Goal: Task Accomplishment & Management: Manage account settings

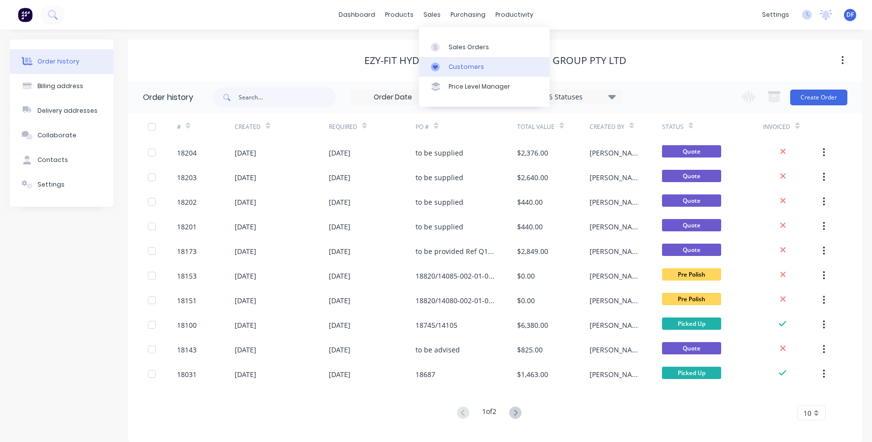
click at [453, 68] on div "Customers" at bounding box center [465, 67] width 35 height 9
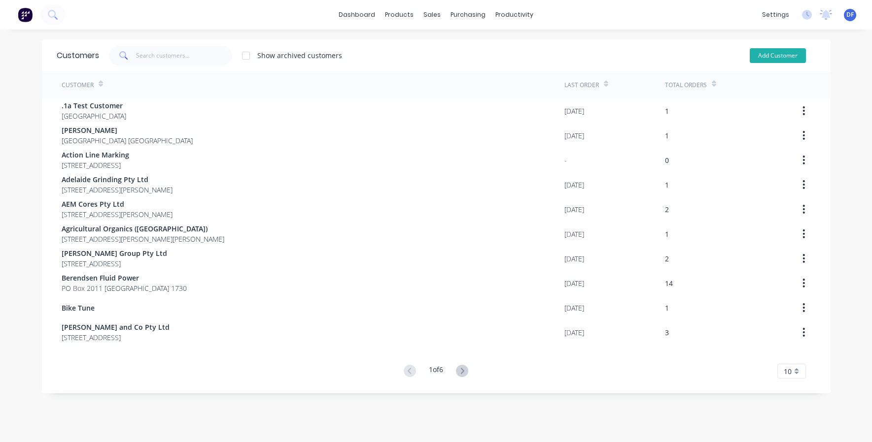
click at [773, 56] on button "Add Customer" at bounding box center [777, 55] width 56 height 15
select select "AU"
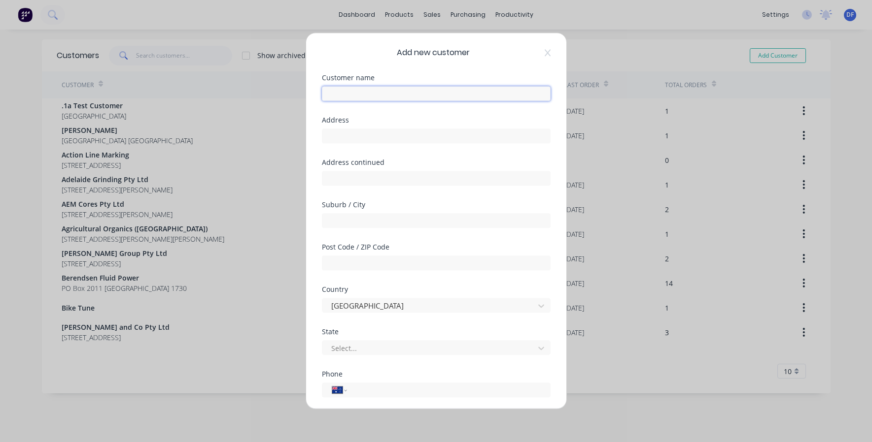
click at [342, 97] on input "text" at bounding box center [436, 93] width 229 height 15
paste input "FLEURIEU CIVIL & CONSTRUCTION PTY LTD"
click at [431, 95] on input "FLEURIEU CIVIL & CONSTRUCTION PTY LTD" at bounding box center [436, 93] width 229 height 15
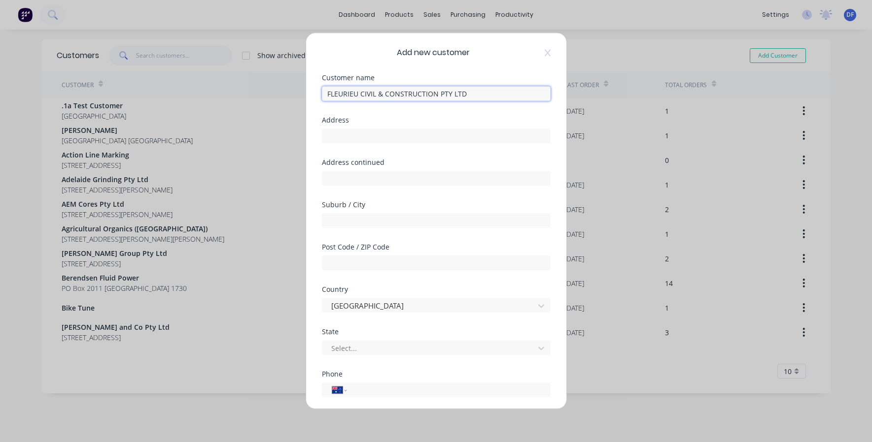
paste input "leurieu Civil and Construction Pty Ltd"
click at [324, 94] on input "leurieu Civil and Construction Pty Ltd" at bounding box center [436, 93] width 229 height 15
type input "Fleurieu Civil and Construction Pty Ltd"
paste input "[STREET_ADDRESS][PERSON_NAME]"
drag, startPoint x: 368, startPoint y: 135, endPoint x: 421, endPoint y: 136, distance: 52.7
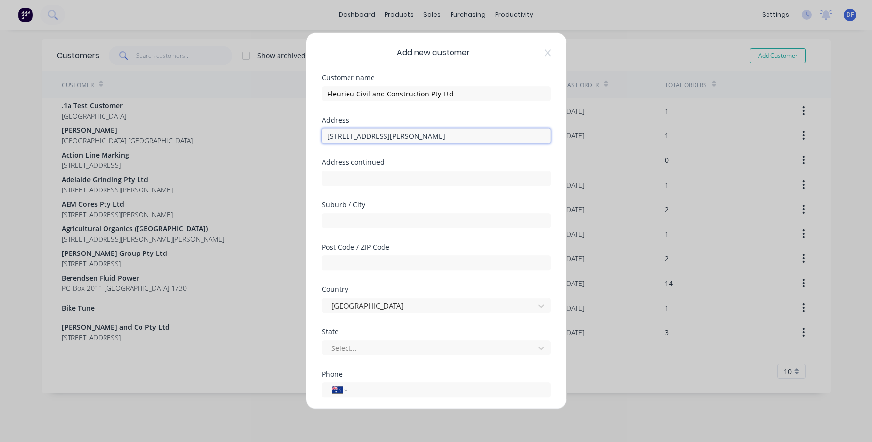
click at [421, 138] on input "[STREET_ADDRESS][PERSON_NAME]" at bounding box center [436, 136] width 229 height 15
type input "[STREET_ADDRESS][PERSON_NAME],"
paste input "Goolwa SA 5214"
drag, startPoint x: 384, startPoint y: 221, endPoint x: 353, endPoint y: 221, distance: 31.0
click at [353, 221] on input "Goolwa SA 5214" at bounding box center [436, 220] width 229 height 15
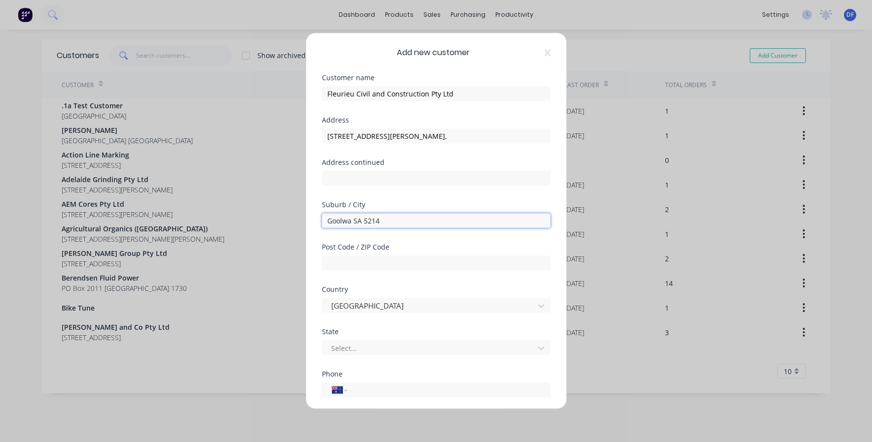
drag, startPoint x: 401, startPoint y: 220, endPoint x: 364, endPoint y: 220, distance: 36.5
click at [364, 220] on input "Goolwa SA 5214" at bounding box center [436, 220] width 229 height 15
type input "Goolwa SA"
paste input "5214"
type input "5214"
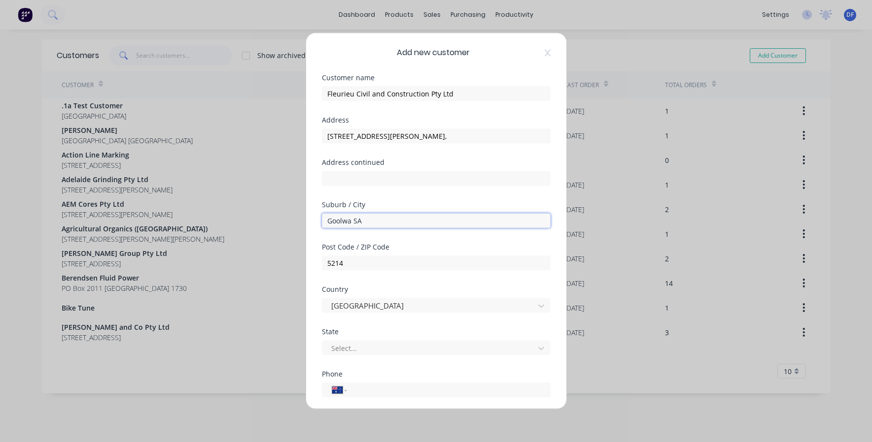
click at [357, 218] on input "Goolwa SA" at bounding box center [436, 220] width 229 height 15
type input "Goolwa"
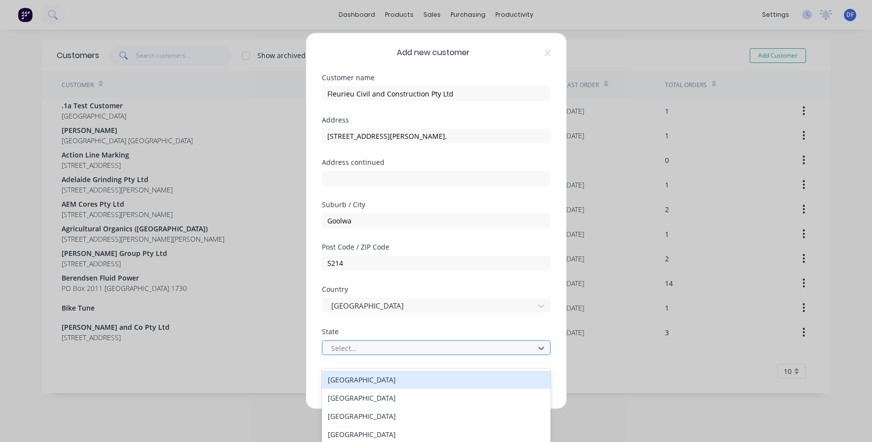
click at [338, 347] on div "Select..." at bounding box center [429, 348] width 197 height 10
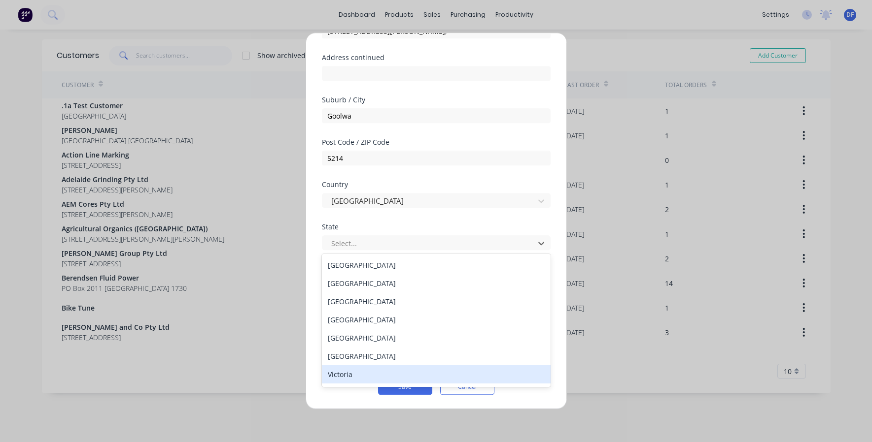
scroll to position [105, 0]
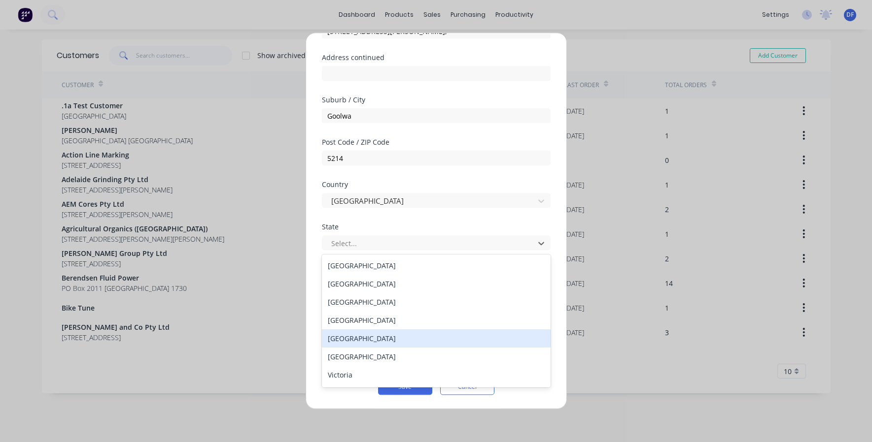
click at [343, 339] on div "[GEOGRAPHIC_DATA]" at bounding box center [436, 339] width 229 height 18
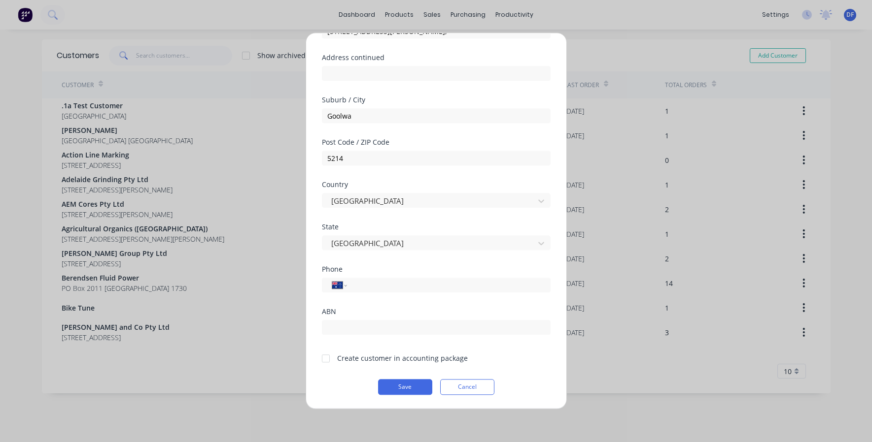
click at [663, 380] on div "Add new customer Customer name Fleurieu Civil and Construction Pty Ltd Address …" at bounding box center [436, 221] width 872 height 442
click at [325, 359] on div at bounding box center [326, 359] width 20 height 20
click at [659, 355] on div "Add new customer Customer name Fleurieu Civil and Construction Pty Ltd Address …" at bounding box center [436, 221] width 872 height 442
paste input "[PHONE_NUMBER]"
type input "[PHONE_NUMBER]"
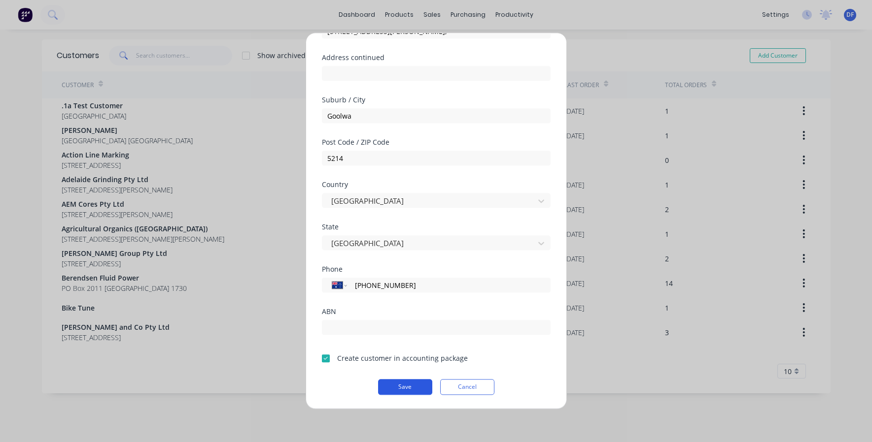
click at [393, 388] on button "Save" at bounding box center [405, 387] width 54 height 16
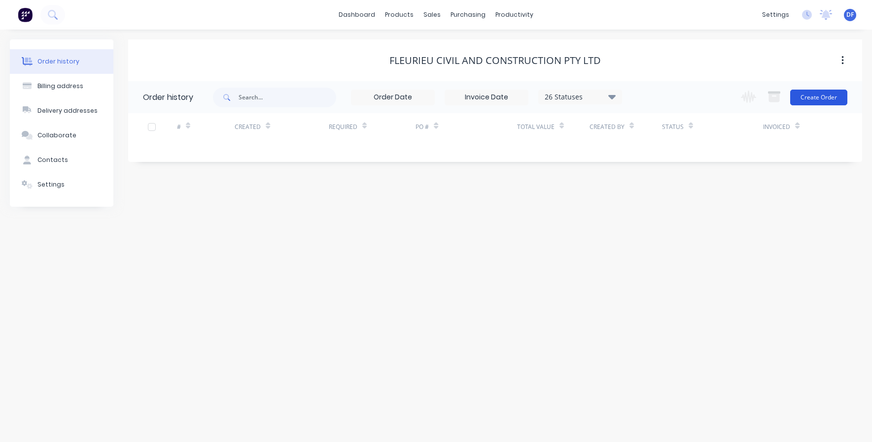
click at [816, 94] on button "Create Order" at bounding box center [818, 98] width 57 height 16
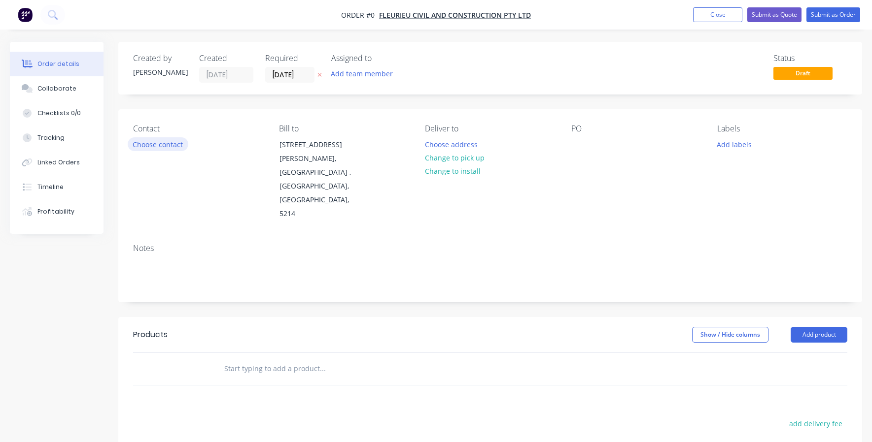
click at [158, 143] on button "Choose contact" at bounding box center [158, 143] width 61 height 13
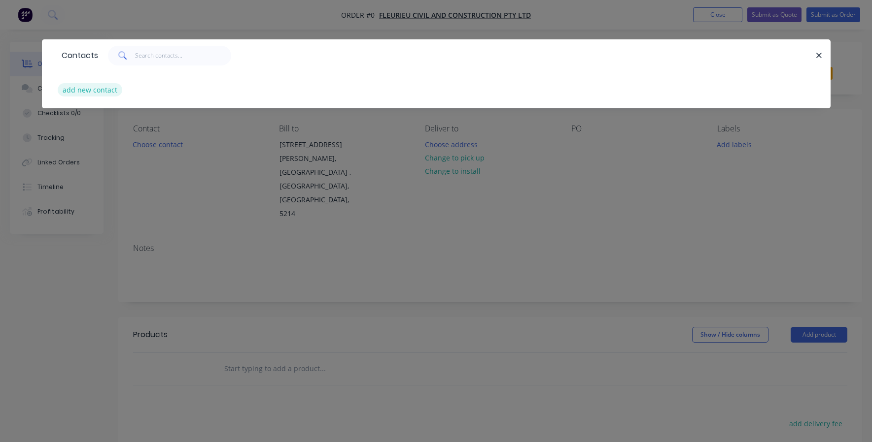
click at [68, 92] on button "add new contact" at bounding box center [90, 89] width 65 height 13
select select "AU"
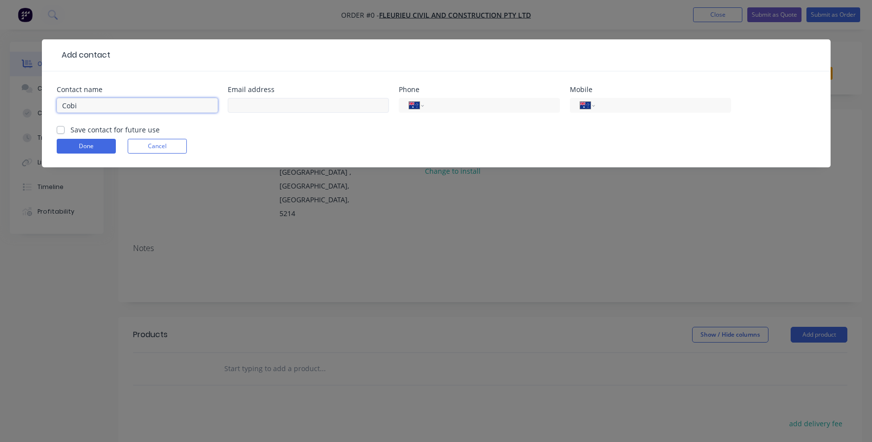
type input "Cobi"
type input "0488778006"
click at [337, 246] on div "Add contact Contact name Cobi Email address [PHONE_NUMBER] Phone International …" at bounding box center [436, 221] width 872 height 442
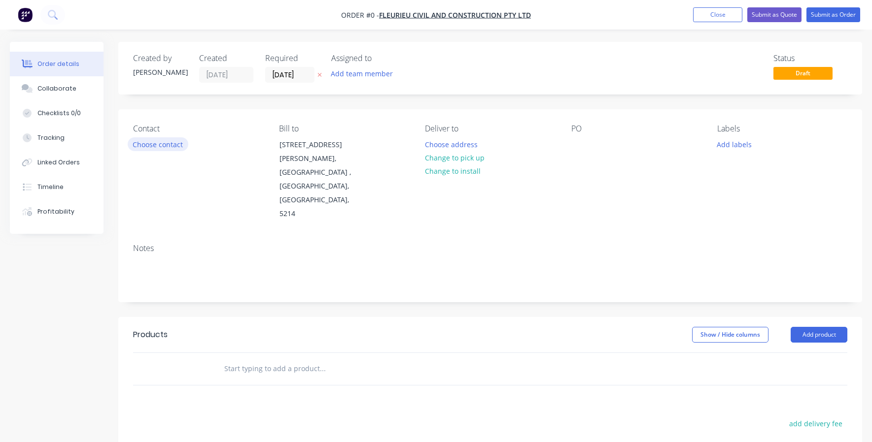
click at [153, 144] on button "Choose contact" at bounding box center [158, 143] width 61 height 13
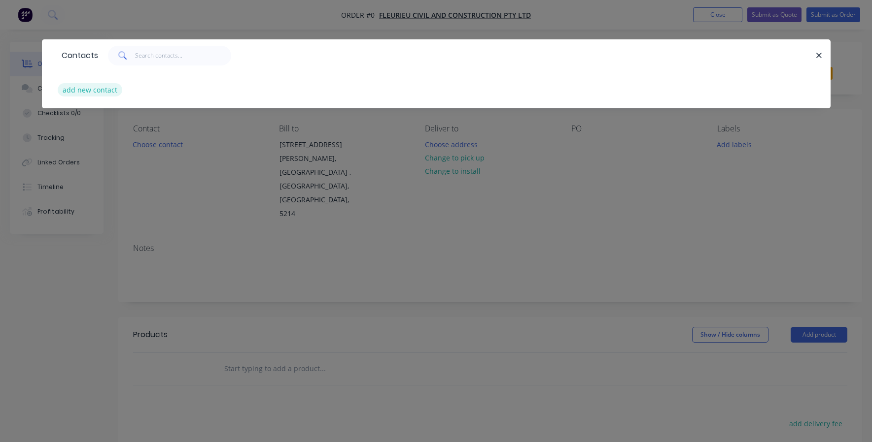
click at [108, 89] on button "add new contact" at bounding box center [90, 89] width 65 height 13
select select "AU"
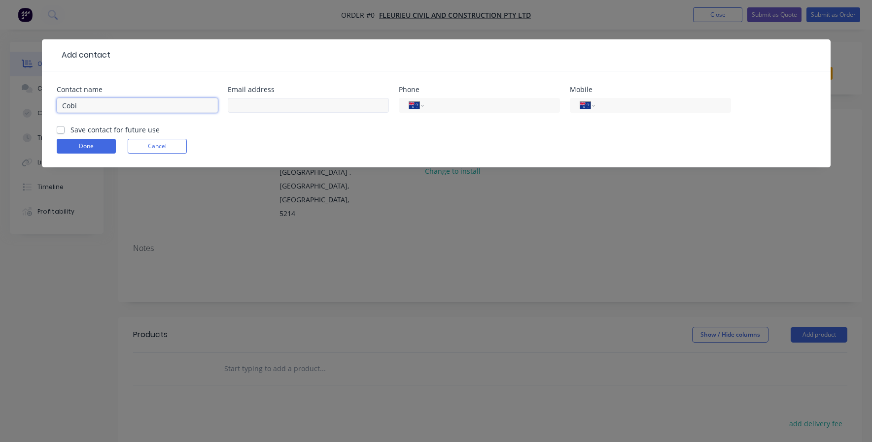
type input "Cobi"
paste input "[PHONE_NUMBER]"
type input "[PHONE_NUMBER]"
click at [628, 110] on input "tel" at bounding box center [661, 105] width 118 height 11
type input "0488 778 006"
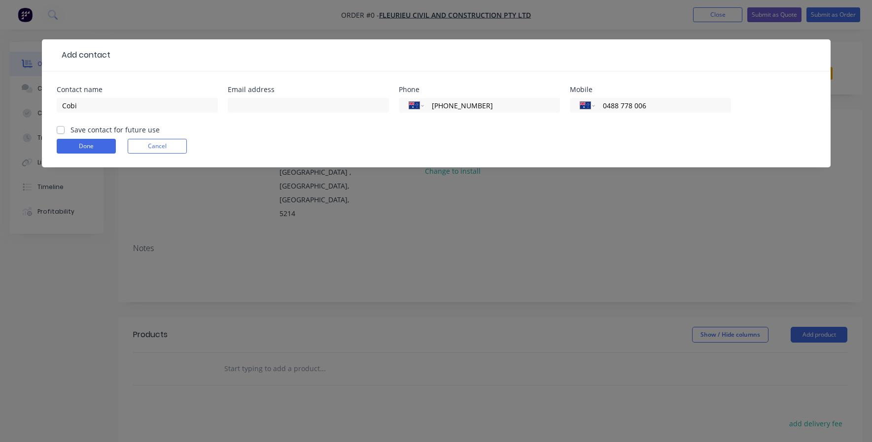
click at [70, 130] on label "Save contact for future use" at bounding box center [114, 130] width 89 height 10
click at [62, 130] on input "Save contact for future use" at bounding box center [61, 129] width 8 height 9
checkbox input "true"
click at [82, 144] on button "Done" at bounding box center [86, 146] width 59 height 15
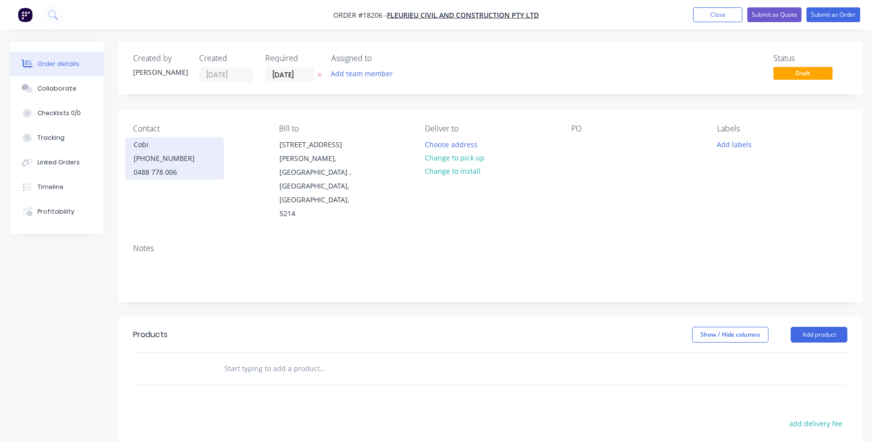
click at [142, 144] on div "Cobi" at bounding box center [175, 145] width 82 height 14
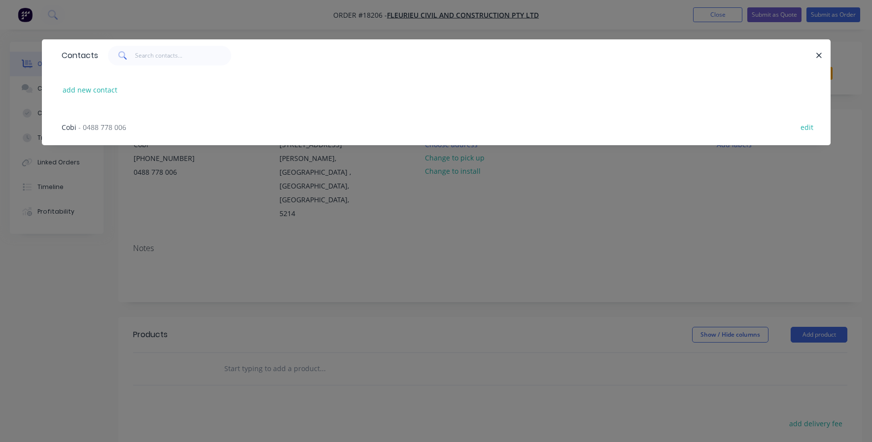
click at [84, 128] on span "- 0488 778 006" at bounding box center [102, 127] width 48 height 9
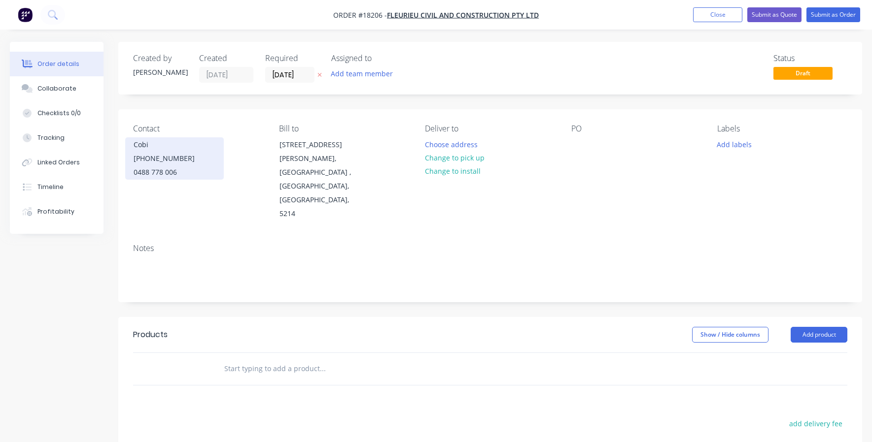
click at [138, 149] on div "Cobi" at bounding box center [175, 145] width 82 height 14
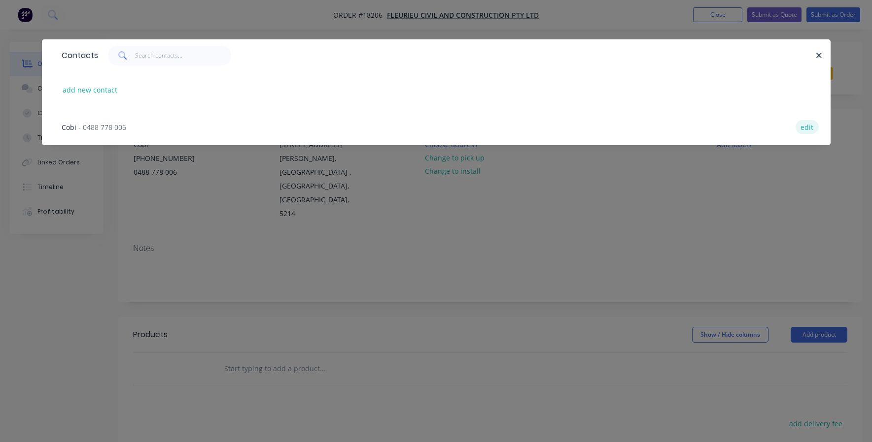
click at [808, 133] on button "edit" at bounding box center [806, 126] width 23 height 13
select select "AU"
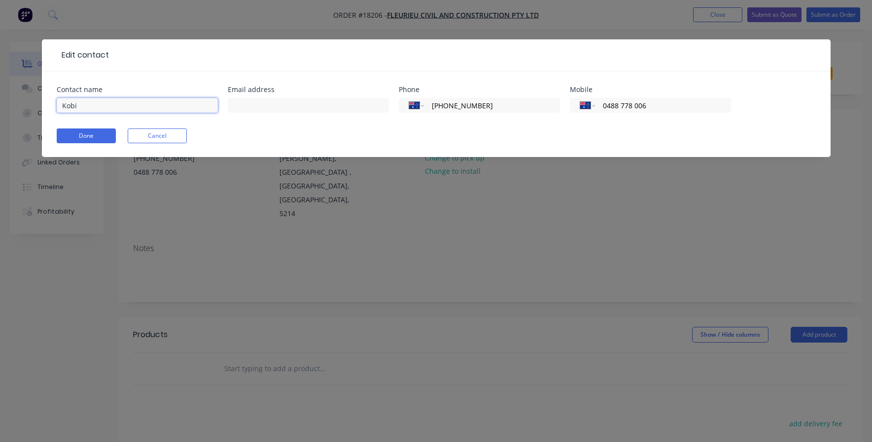
click at [107, 102] on input "Kobi" at bounding box center [137, 105] width 161 height 15
type input "K"
type input "Cobi"
click at [80, 136] on button "Done" at bounding box center [86, 136] width 59 height 15
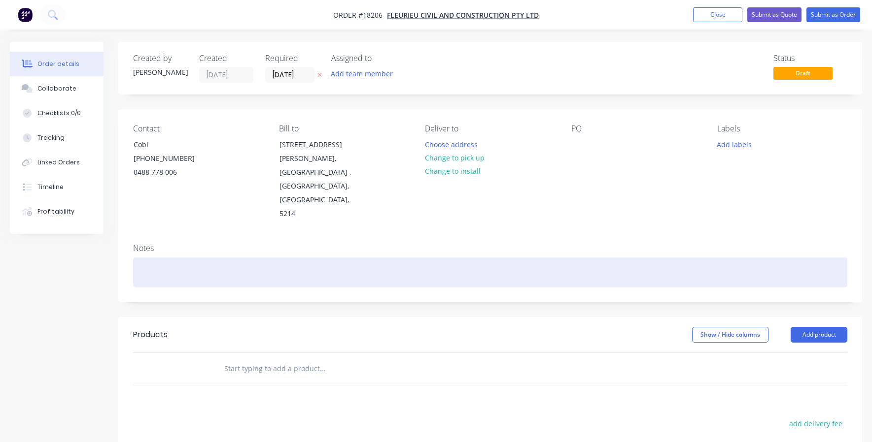
click at [188, 258] on div at bounding box center [490, 273] width 714 height 30
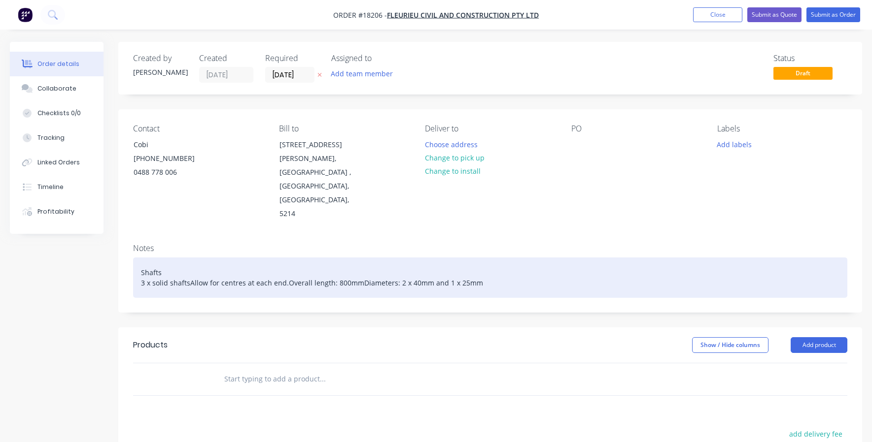
click at [139, 258] on div "Shafts 3 x solid shaftsAllow for centres at each end.Overall length: 800mmDiame…" at bounding box center [490, 278] width 714 height 40
click at [188, 258] on div "Shafts 3 x solid shaftsAllow for centres at each end.Overall length: 800mmDiame…" at bounding box center [490, 278] width 714 height 40
drag, startPoint x: 286, startPoint y: 240, endPoint x: 194, endPoint y: 240, distance: 92.1
click at [194, 258] on div "Shafts 3 x solid shafts. Allow for centres at each end.Overall length: 800mmDia…" at bounding box center [490, 278] width 714 height 40
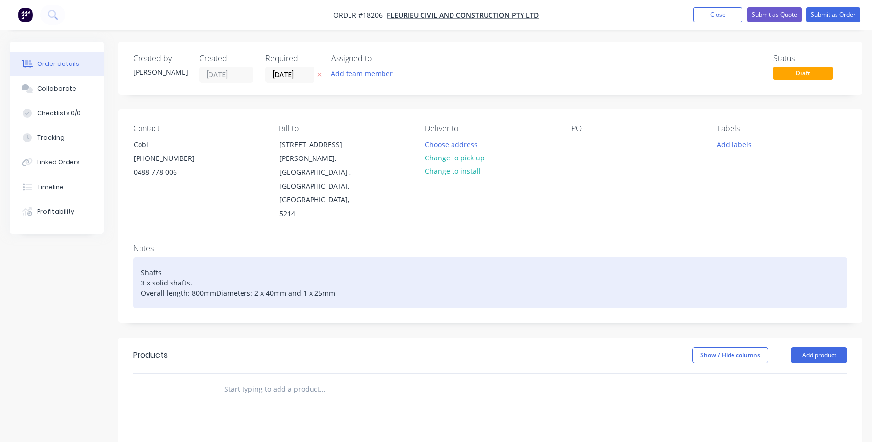
click at [213, 258] on div "Shafts 3 x solid shafts. Overall length: 800mmDiameters: 2 x 40mm and 1 x 25mm" at bounding box center [490, 283] width 714 height 51
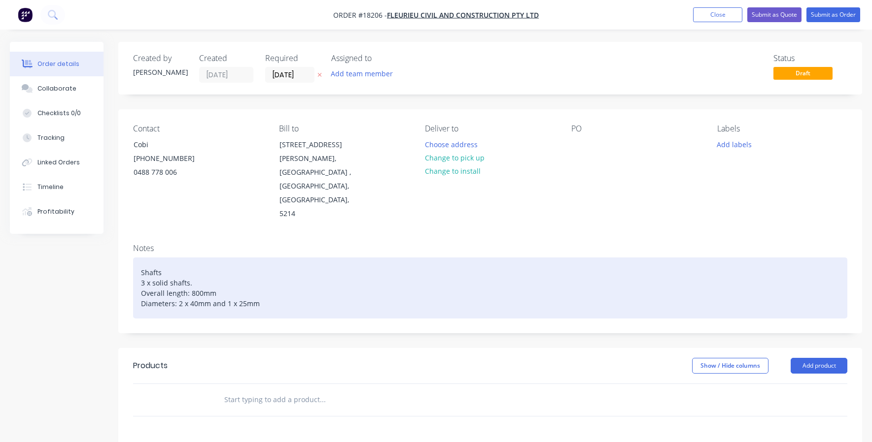
click at [265, 264] on div "Shafts 3 x solid shafts. Overall length: 800mm Diameters: 2 x 40mm and 1 x 25mm" at bounding box center [490, 288] width 714 height 61
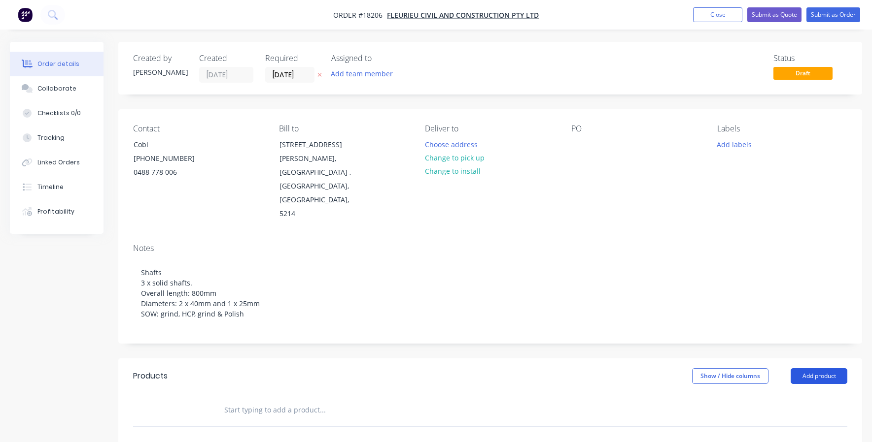
click at [803, 369] on button "Add product" at bounding box center [818, 377] width 57 height 16
click at [780, 394] on div "Product catalogue" at bounding box center [800, 401] width 76 height 14
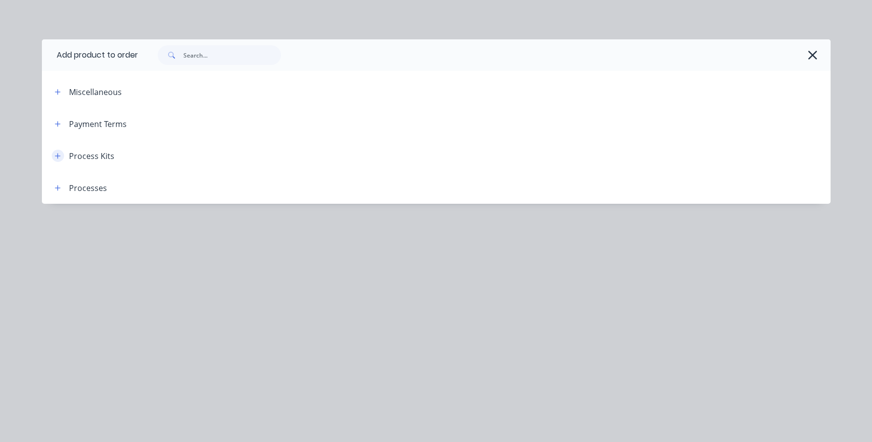
click at [58, 154] on icon "button" at bounding box center [58, 156] width 6 height 7
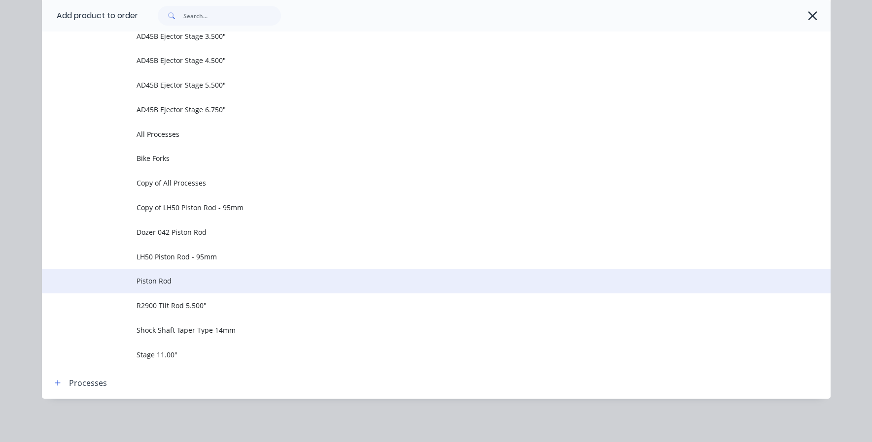
scroll to position [688, 0]
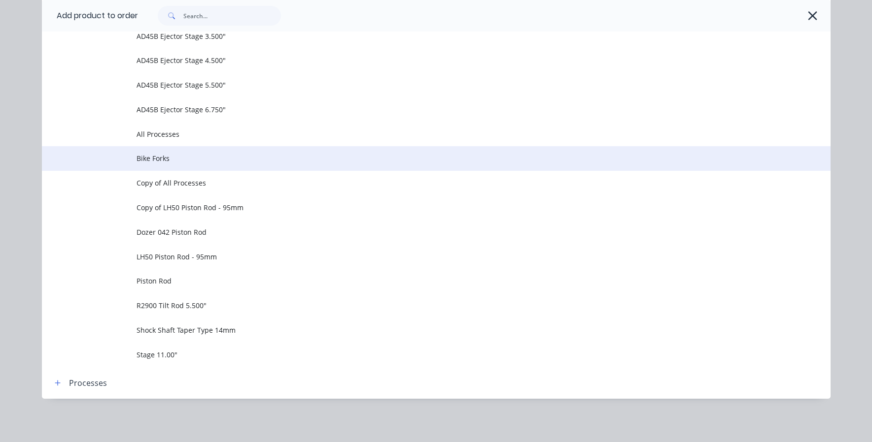
click at [157, 159] on span "Bike Forks" at bounding box center [413, 158] width 555 height 10
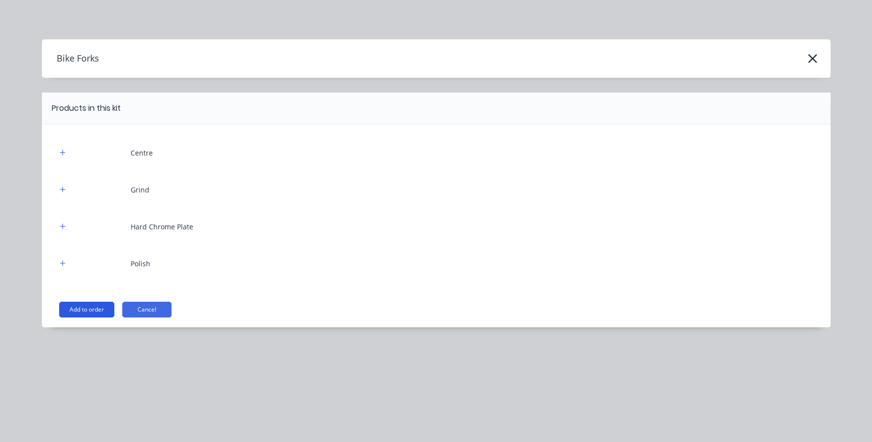
click at [72, 307] on button "Add to order" at bounding box center [86, 310] width 55 height 16
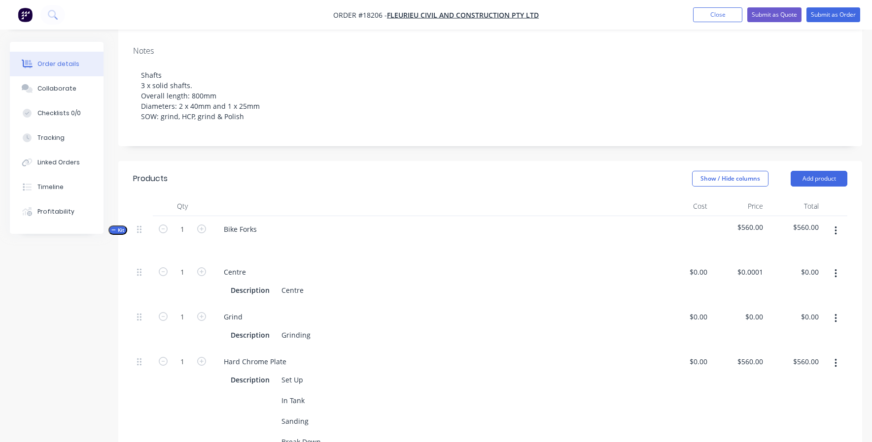
scroll to position [212, 0]
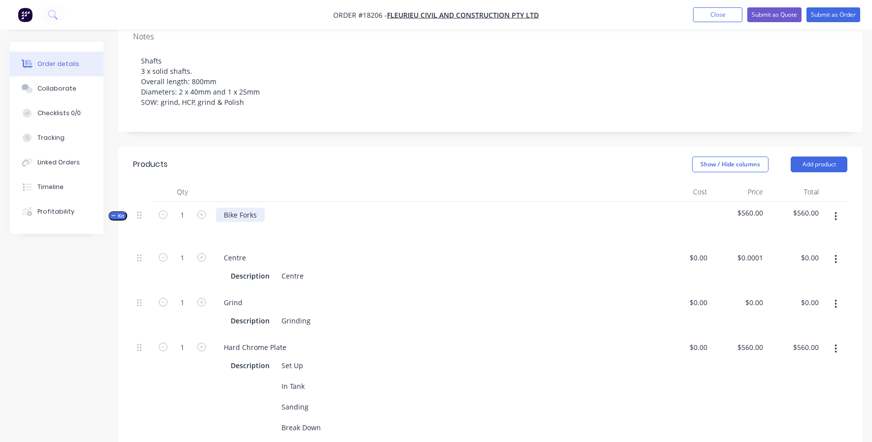
click at [227, 208] on div "Bike Forks" at bounding box center [240, 215] width 49 height 14
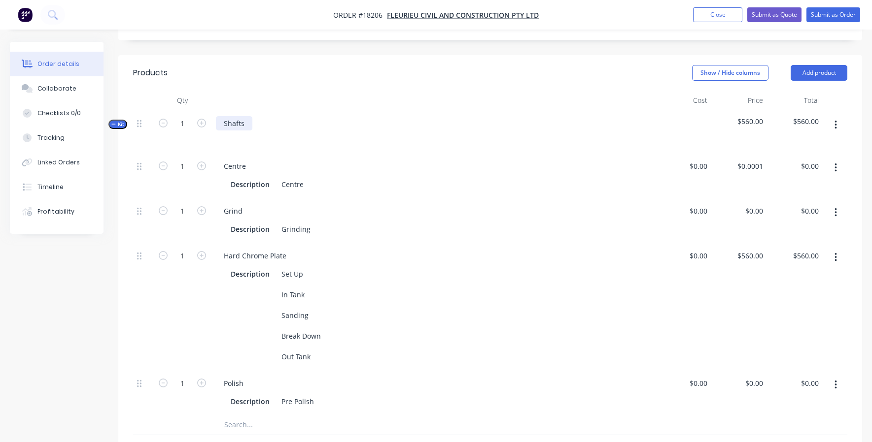
scroll to position [308, 0]
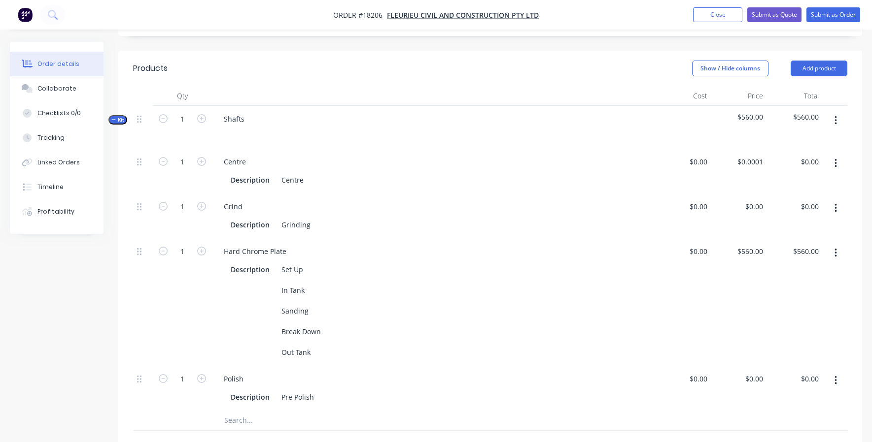
click at [834, 203] on icon "button" at bounding box center [835, 208] width 2 height 11
click at [806, 227] on div "Duplicate" at bounding box center [800, 234] width 76 height 14
click at [282, 390] on div "Pre Polish" at bounding box center [297, 397] width 40 height 14
click at [310, 390] on div "Final Polish" at bounding box center [299, 397] width 45 height 14
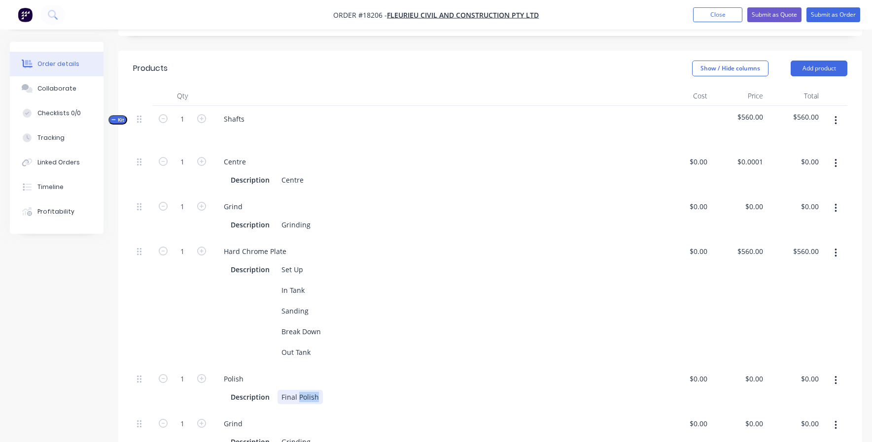
click at [310, 390] on div "Final Polish" at bounding box center [299, 397] width 45 height 14
click at [400, 309] on div "Description Set Up In Tank Sanding Break Down Out Tank" at bounding box center [432, 311] width 410 height 97
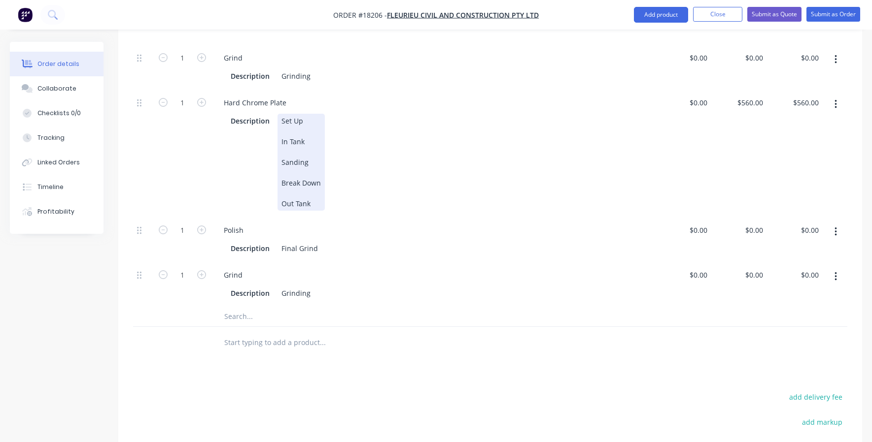
scroll to position [465, 0]
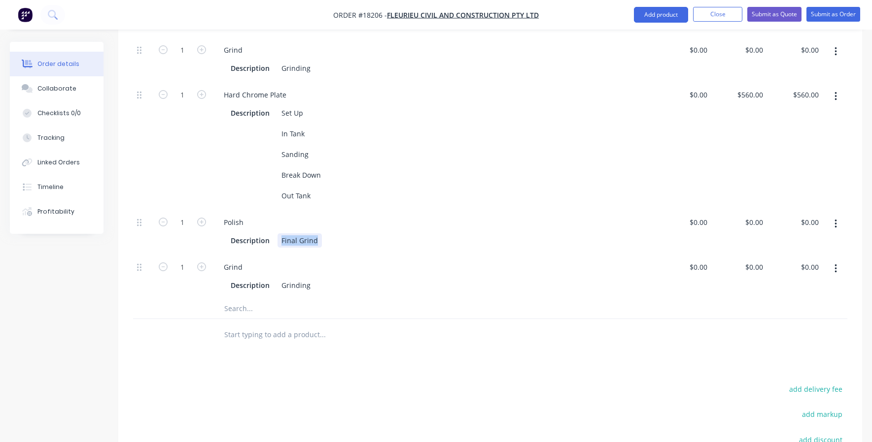
drag, startPoint x: 282, startPoint y: 209, endPoint x: 331, endPoint y: 208, distance: 49.3
click at [331, 234] on div "Description Final Grind" at bounding box center [432, 241] width 410 height 14
click at [292, 278] on div "Grinding" at bounding box center [295, 285] width 37 height 14
paste div
click at [330, 278] on div "Final GrindGrinding" at bounding box center [313, 285] width 73 height 14
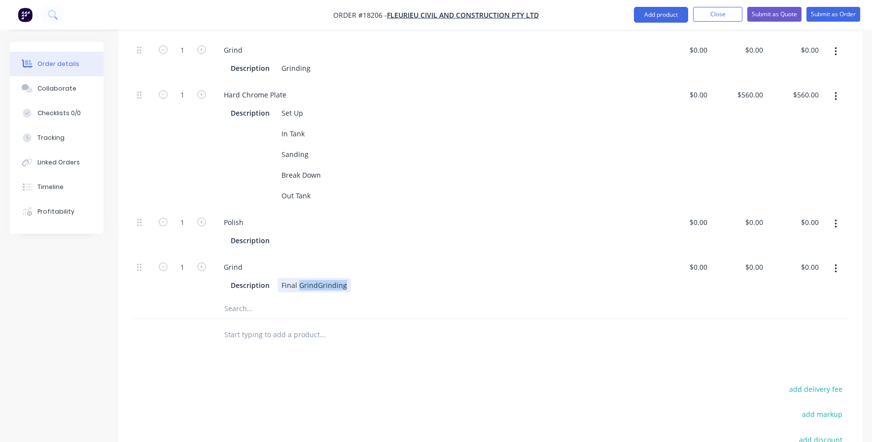
click at [330, 278] on div "Final GrindGrinding" at bounding box center [313, 285] width 73 height 14
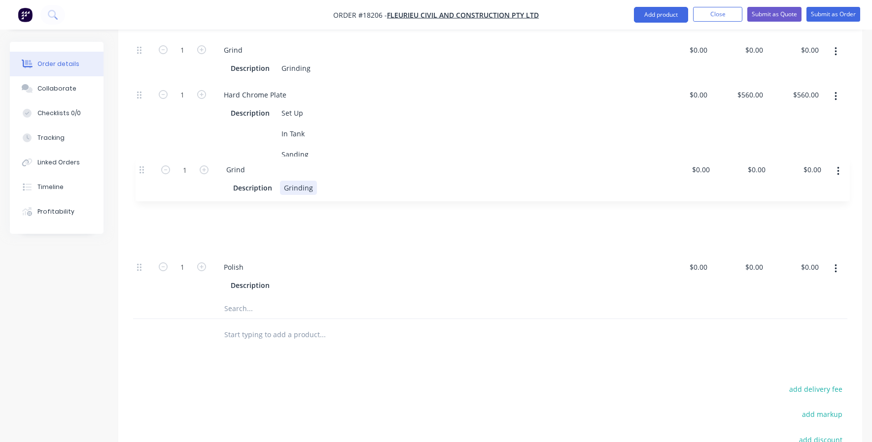
drag, startPoint x: 140, startPoint y: 238, endPoint x: 142, endPoint y: 170, distance: 69.0
click at [142, 170] on div "1 Centre Description Centre $0.00 $0.00 $0.0001 $0.0001 $0.00 $0.00 1 Grind Des…" at bounding box center [490, 145] width 714 height 307
click at [287, 278] on div at bounding box center [284, 285] width 15 height 14
click at [386, 341] on div "Products Show / Hide columns Add product Qty Cost Price Total Kit 1 Shafts $560…" at bounding box center [490, 241] width 744 height 694
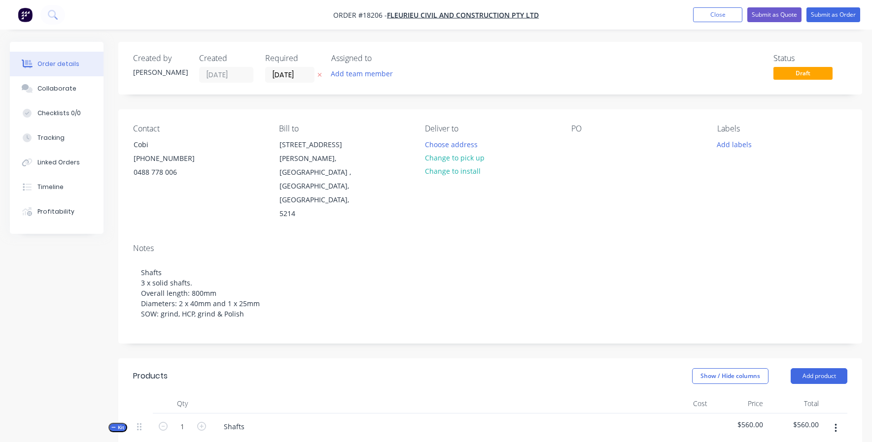
scroll to position [0, 0]
click at [710, 14] on button "Close" at bounding box center [717, 14] width 49 height 15
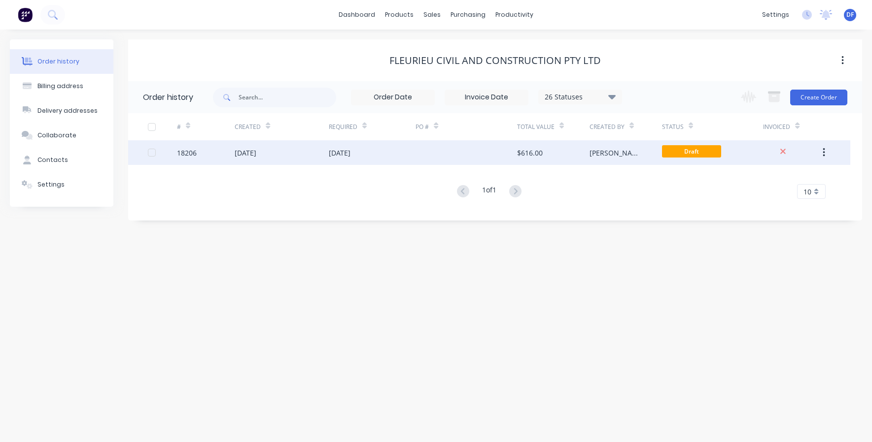
click at [353, 164] on div "[DATE]" at bounding box center [372, 152] width 87 height 25
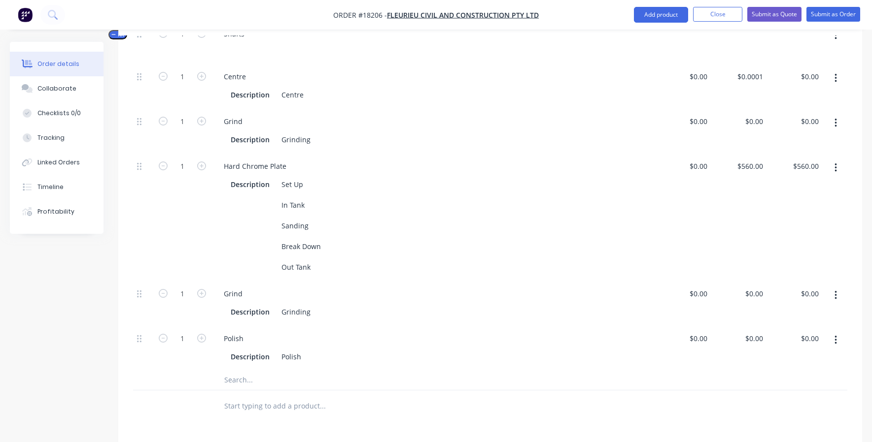
scroll to position [395, 0]
type input "560"
click at [746, 151] on div "560 $560.00" at bounding box center [739, 215] width 56 height 128
type input "$0.00"
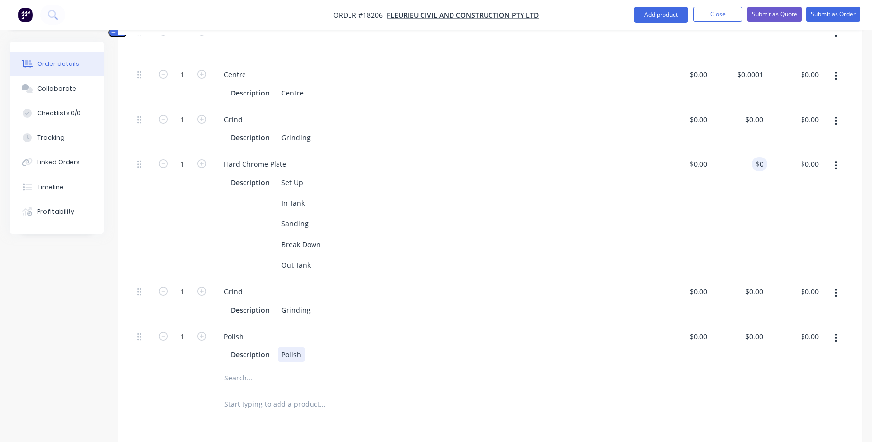
click at [532, 348] on div "Description Polish" at bounding box center [432, 355] width 410 height 14
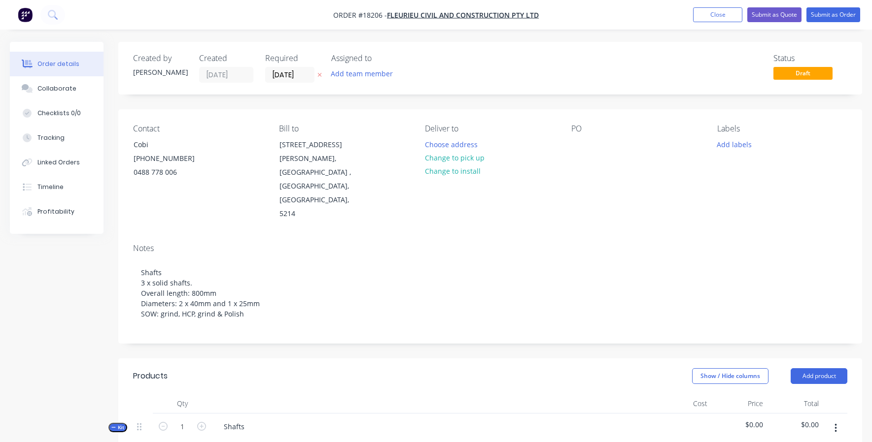
scroll to position [0, 0]
click at [713, 18] on button "Close" at bounding box center [717, 14] width 49 height 15
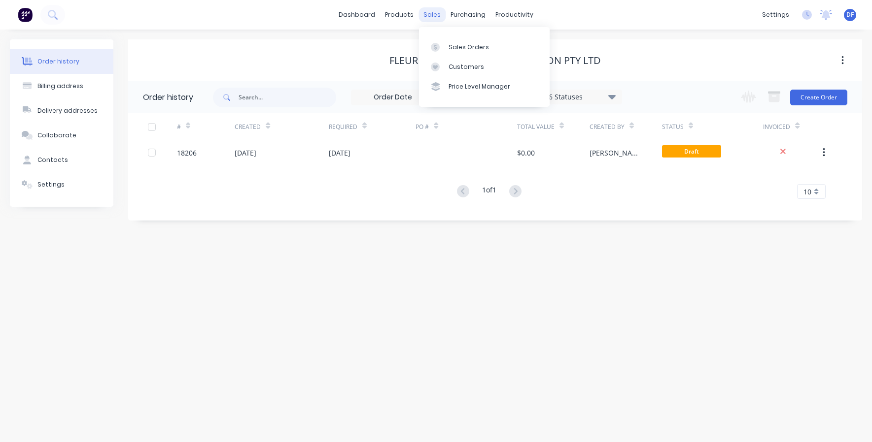
click at [431, 10] on div "sales" at bounding box center [431, 14] width 27 height 15
click at [445, 64] on link "Customers" at bounding box center [484, 67] width 131 height 20
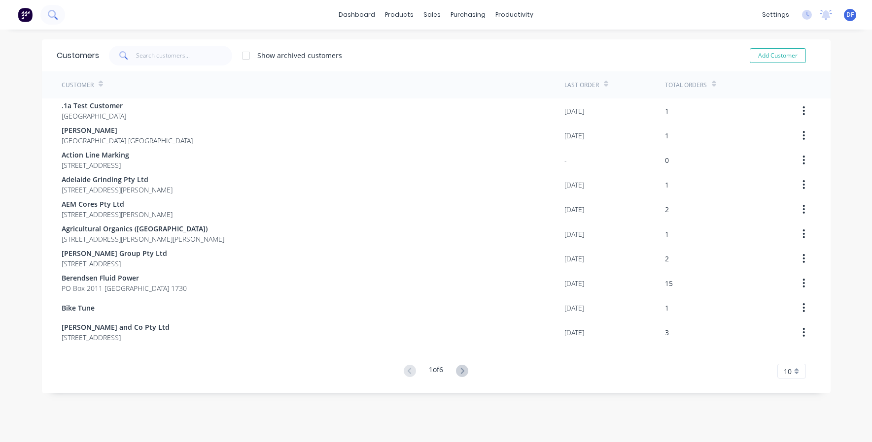
click at [51, 13] on icon at bounding box center [52, 14] width 9 height 9
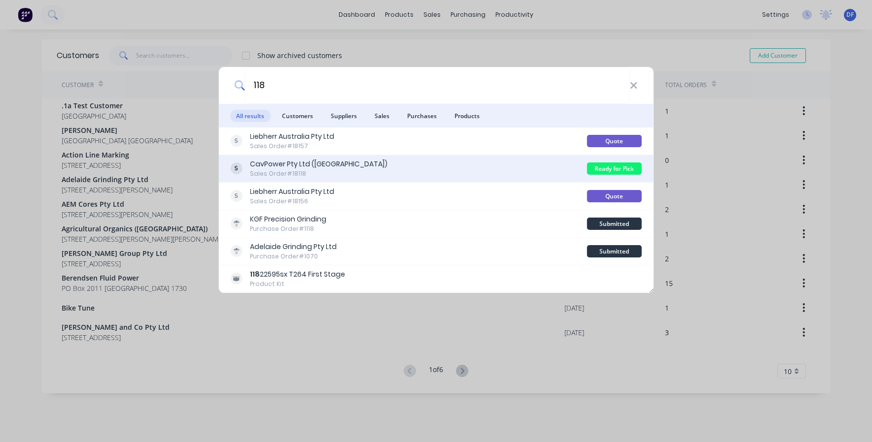
type input "118"
click at [295, 172] on div "Sales Order #18118" at bounding box center [318, 174] width 137 height 9
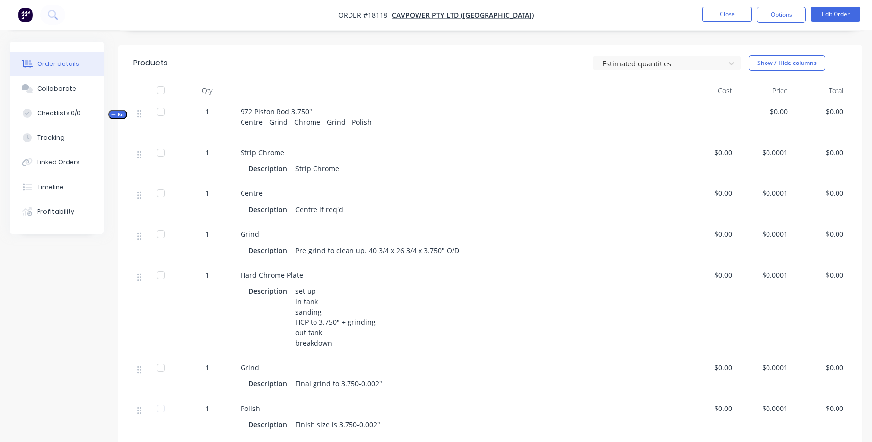
scroll to position [196, 0]
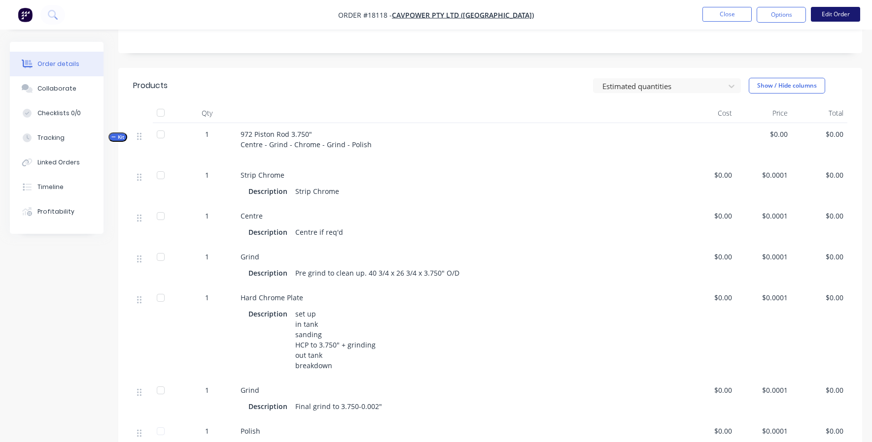
click at [840, 15] on button "Edit Order" at bounding box center [835, 14] width 49 height 15
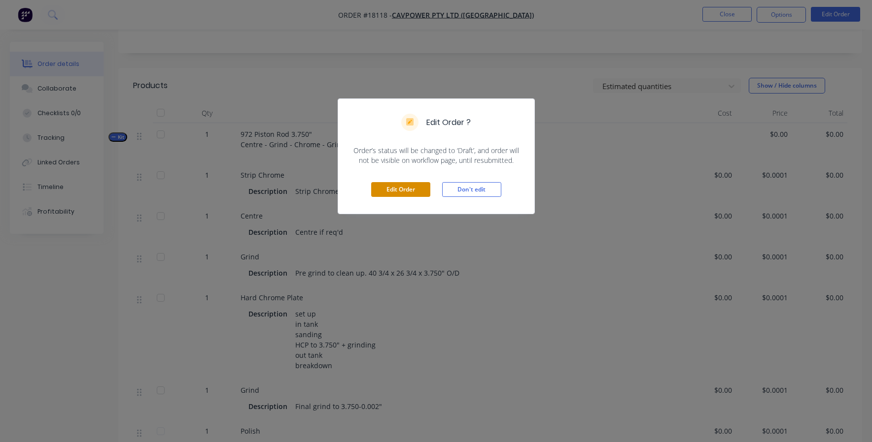
click at [407, 187] on button "Edit Order" at bounding box center [400, 189] width 59 height 15
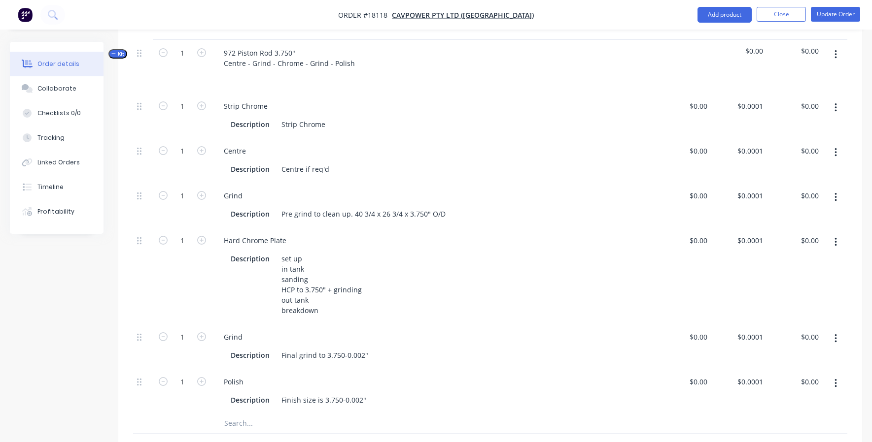
scroll to position [298, 0]
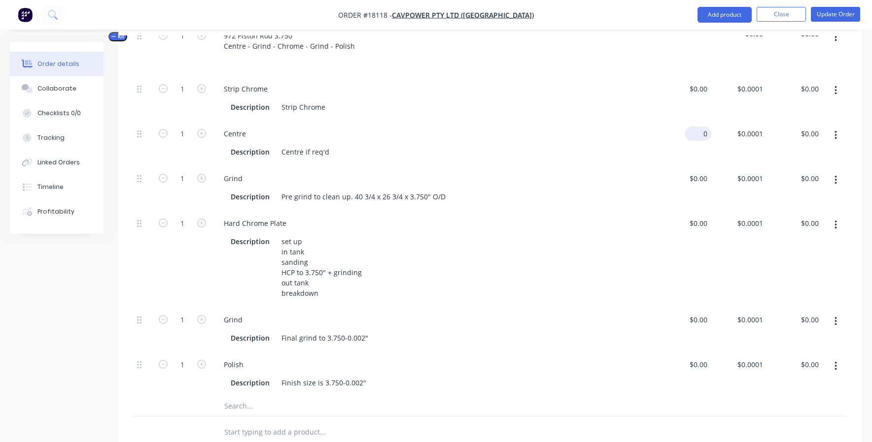
click at [699, 136] on div "0 $0.00" at bounding box center [697, 134] width 27 height 14
type input "$140.00"
type input "140"
type input "$140.00"
click at [754, 136] on input "140" at bounding box center [751, 134] width 31 height 14
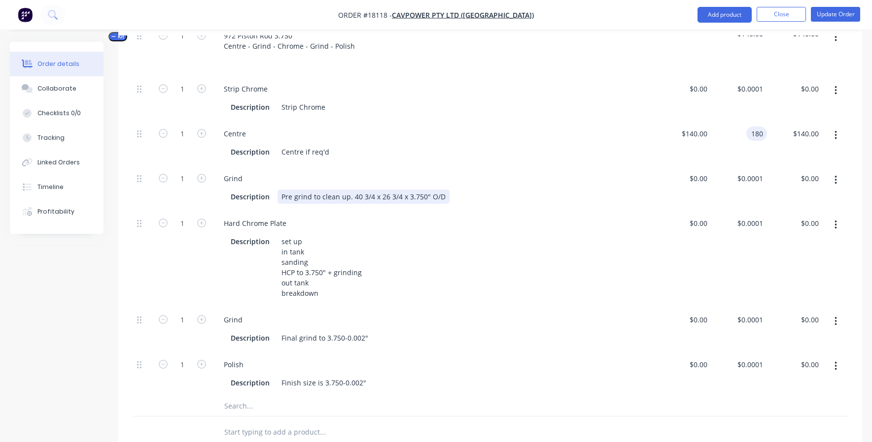
type input "$180.00"
click at [589, 198] on div "Description Pre grind to clean up. 40 3/4 x 26 3/4 x 3.750" O/D" at bounding box center [432, 197] width 410 height 14
click at [699, 319] on div "0 $0.00" at bounding box center [697, 320] width 27 height 14
type input "$250.00"
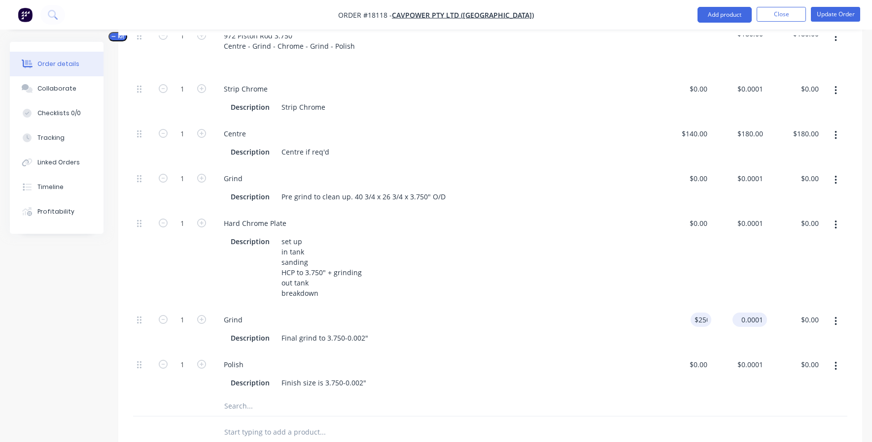
type input "250"
type input "$250.00"
click at [750, 315] on input "250" at bounding box center [751, 320] width 31 height 14
type input "$0.00"
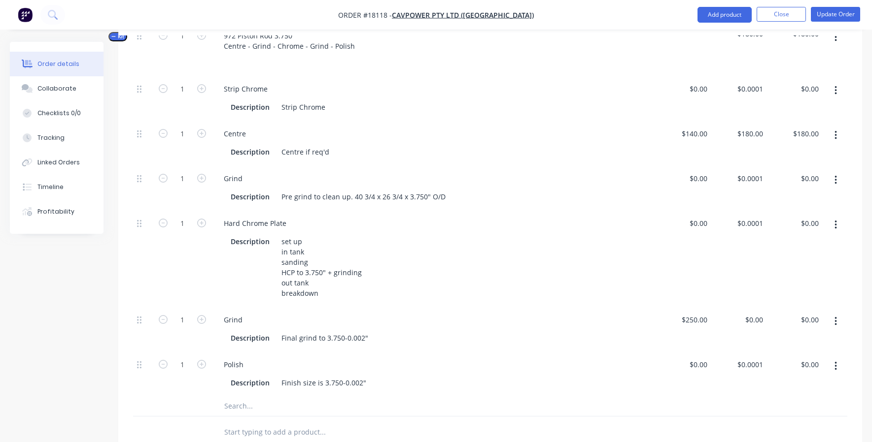
click at [656, 253] on div "$0.00 $0.00" at bounding box center [683, 258] width 56 height 97
click at [752, 224] on input "0.0001" at bounding box center [751, 223] width 31 height 14
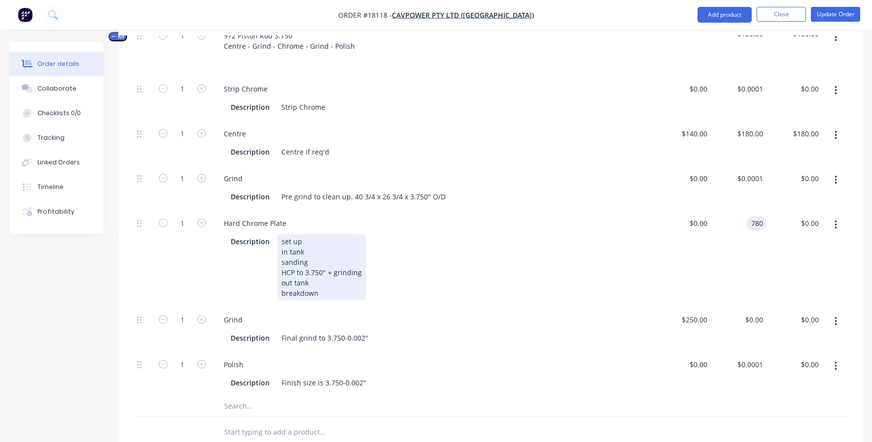
type input "$780.00"
click at [553, 290] on div "Description set up in tank sanding HCP to 3.750" + grinding out tank breakdown" at bounding box center [432, 268] width 410 height 66
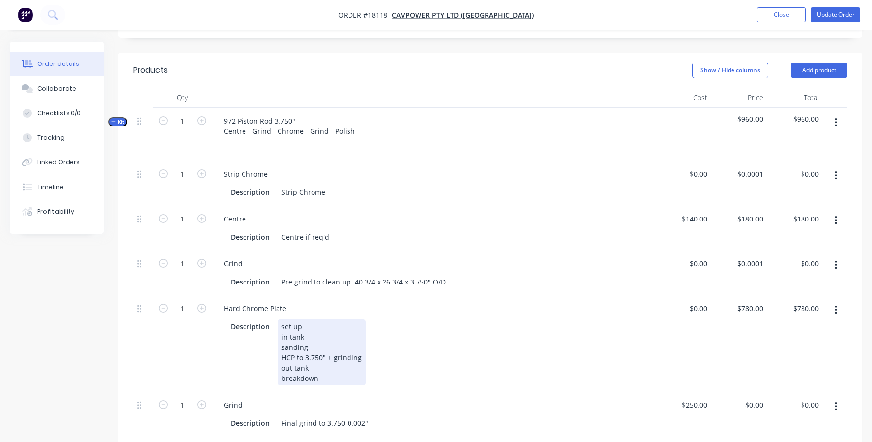
scroll to position [202, 0]
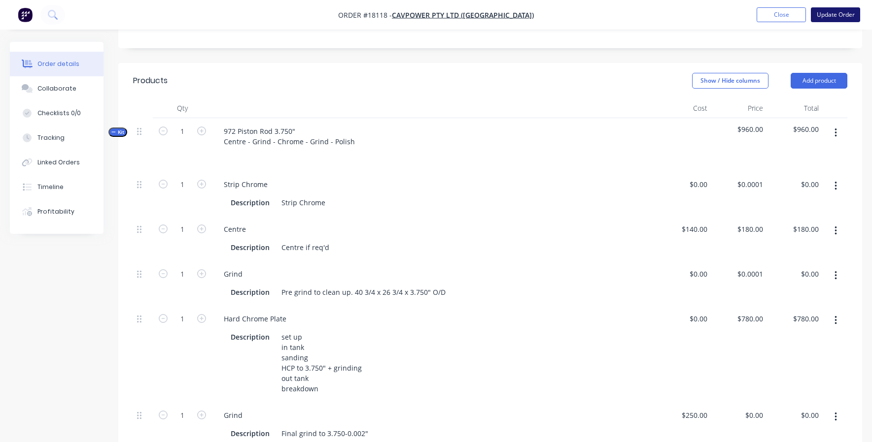
click at [838, 13] on button "Update Order" at bounding box center [835, 14] width 49 height 15
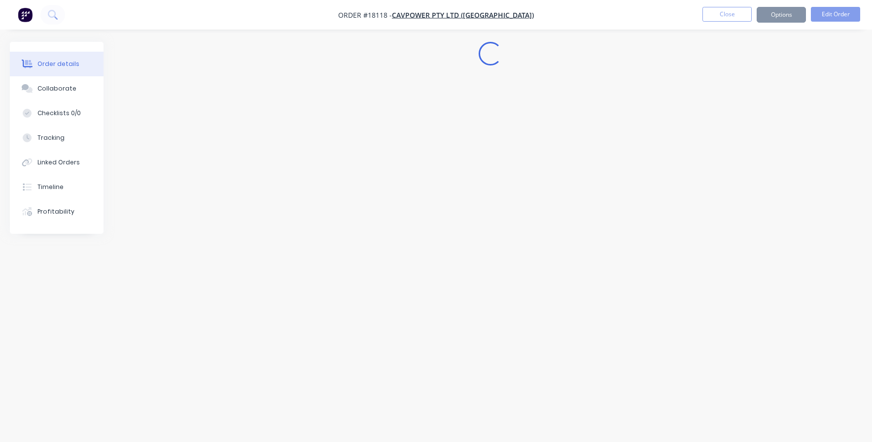
scroll to position [0, 0]
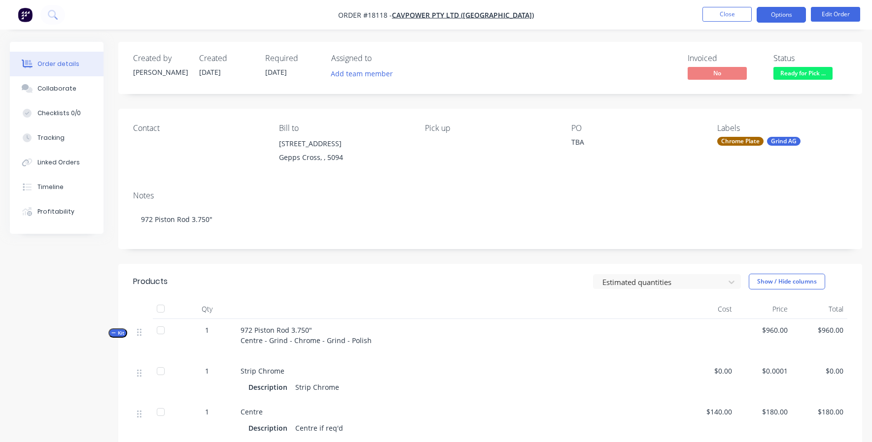
click at [785, 15] on button "Options" at bounding box center [780, 15] width 49 height 16
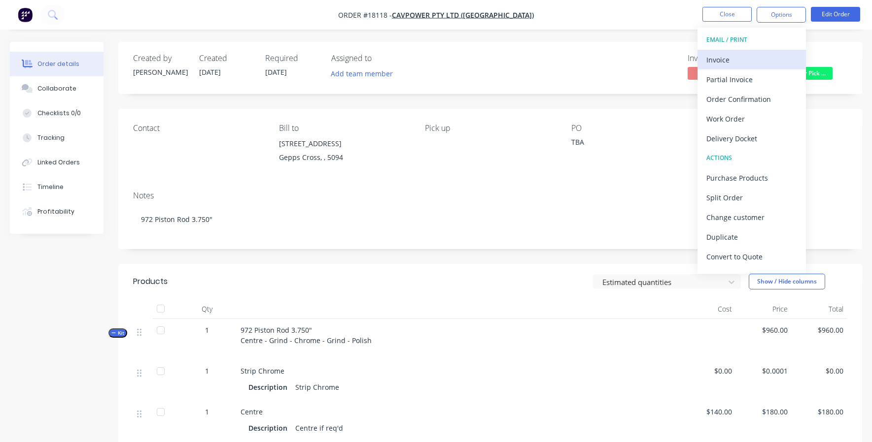
click at [739, 60] on div "Invoice" at bounding box center [751, 60] width 91 height 14
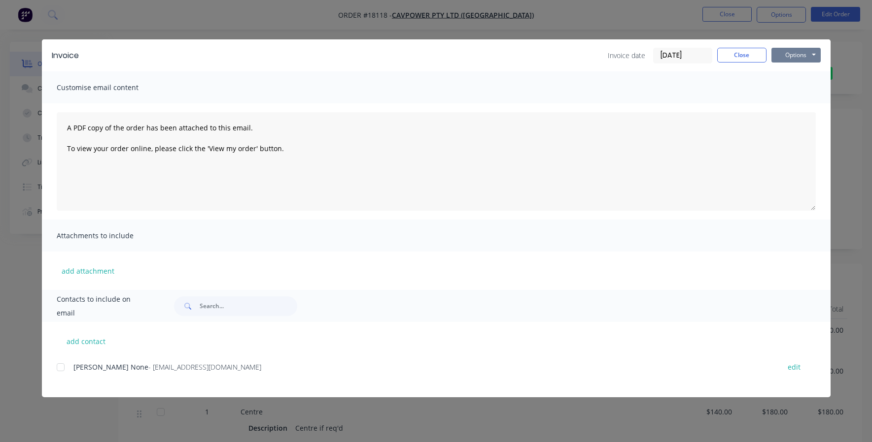
click at [789, 58] on button "Options" at bounding box center [795, 55] width 49 height 15
click at [785, 82] on button "Print" at bounding box center [802, 89] width 63 height 16
click at [740, 54] on button "Close" at bounding box center [741, 55] width 49 height 15
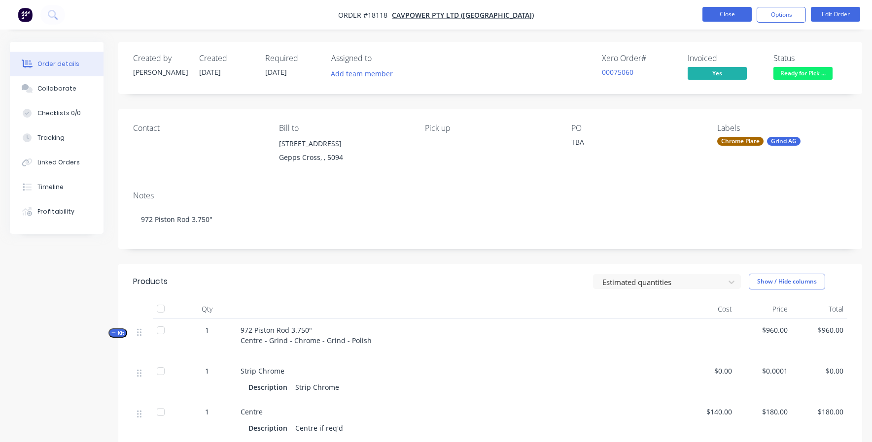
click at [733, 15] on button "Close" at bounding box center [726, 14] width 49 height 15
